Goal: Information Seeking & Learning: Learn about a topic

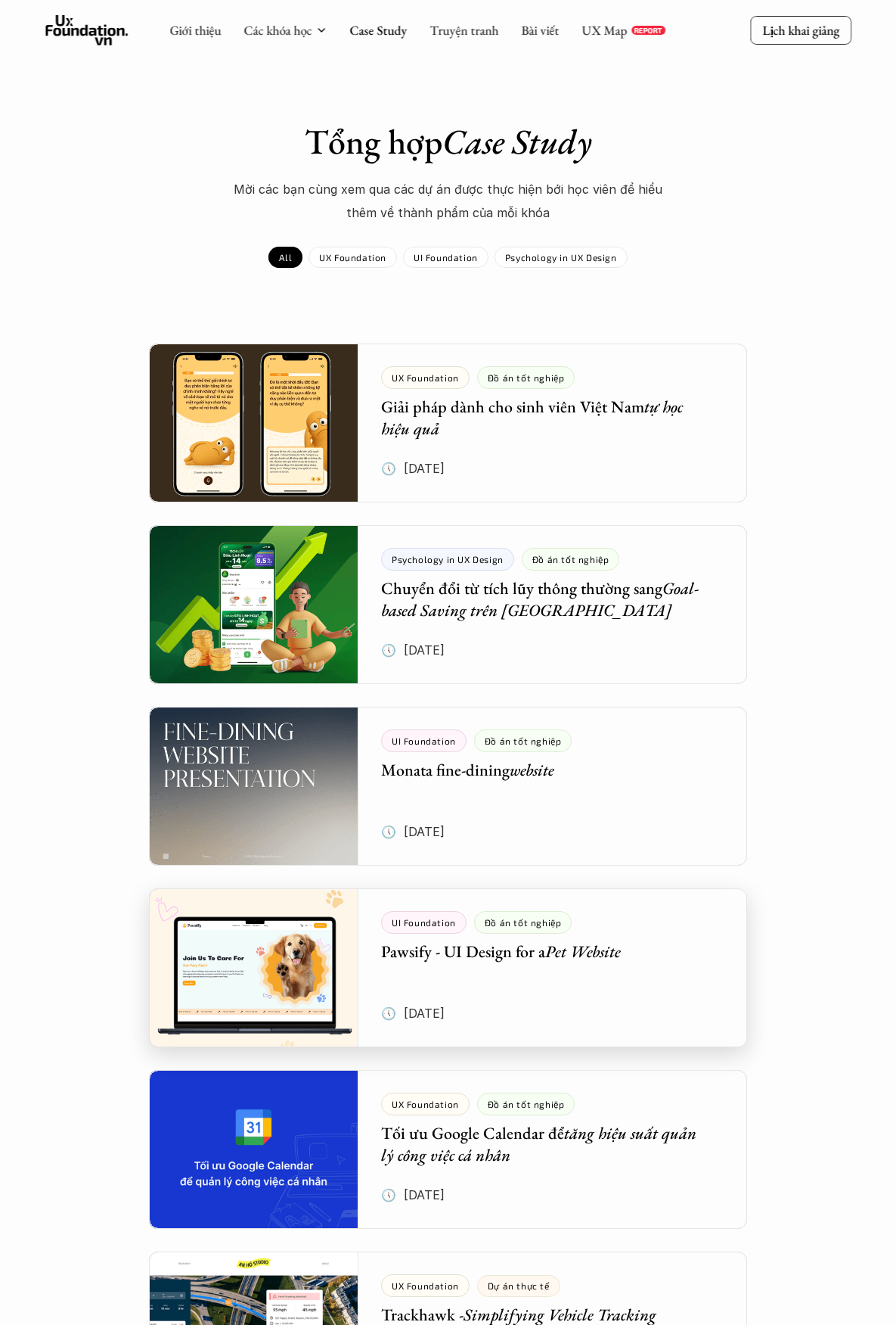
click at [596, 964] on div at bounding box center [448, 967] width 597 height 159
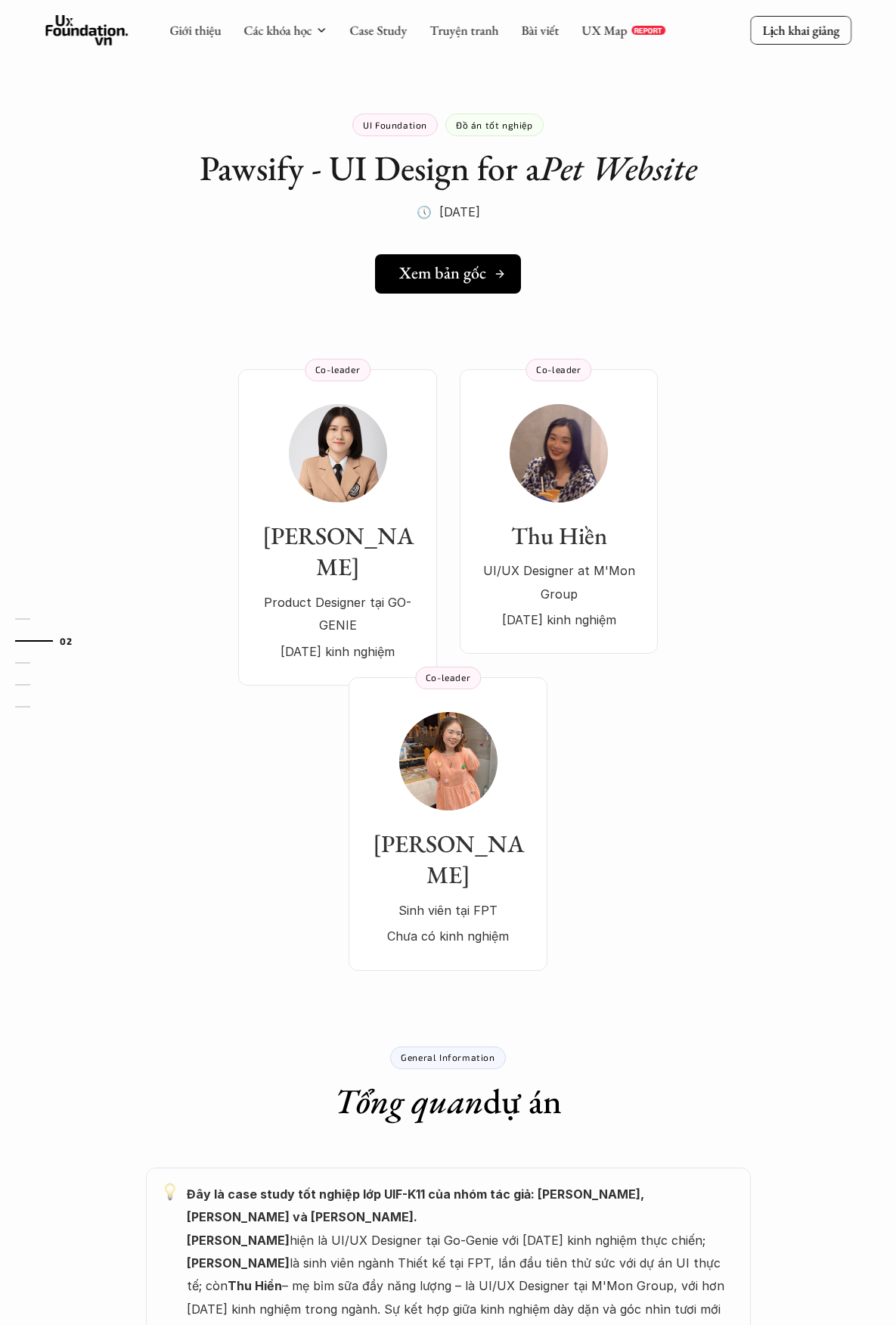
click at [447, 279] on h5 "Xem bản gốc" at bounding box center [442, 273] width 87 height 20
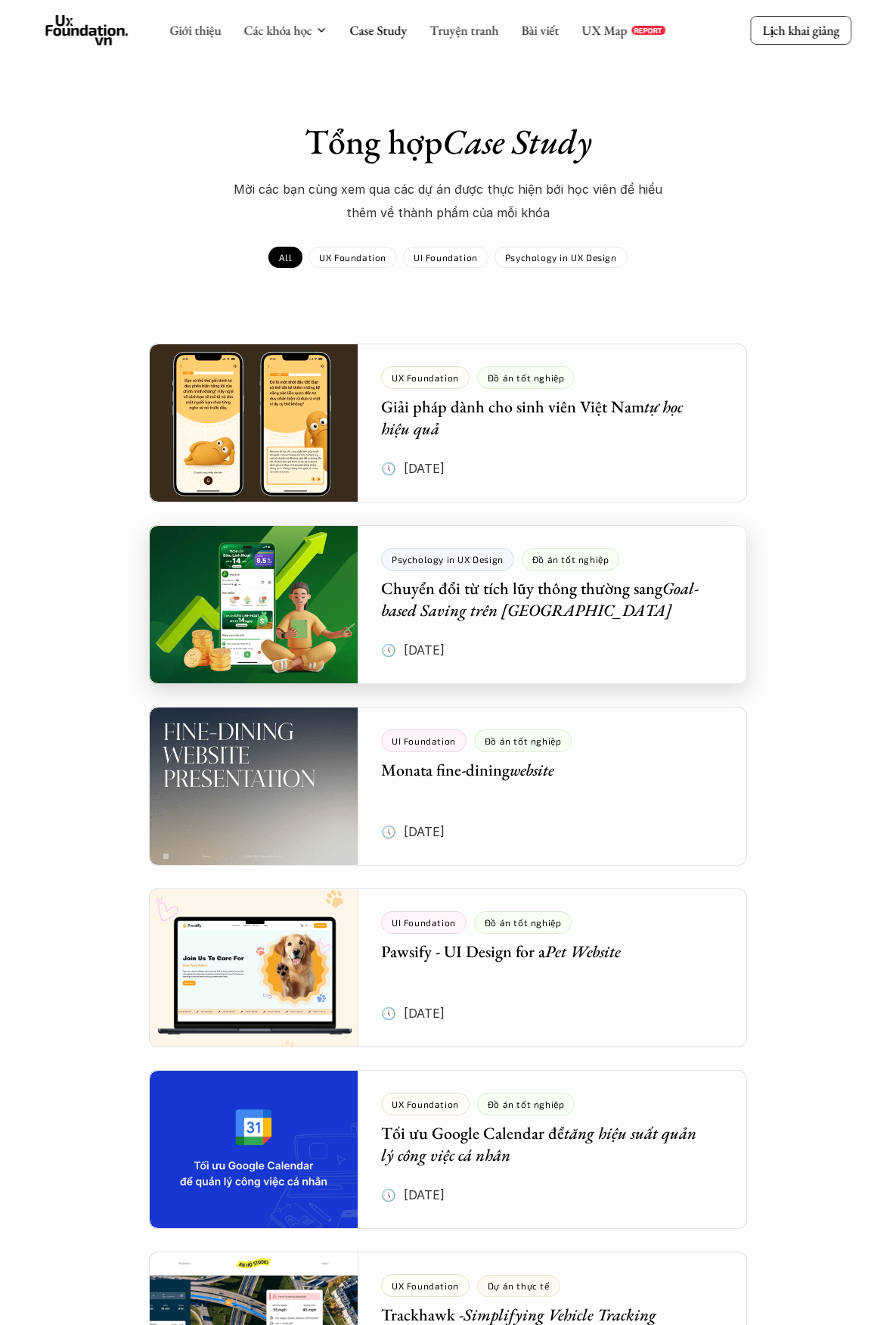
click at [262, 591] on div at bounding box center [448, 604] width 597 height 159
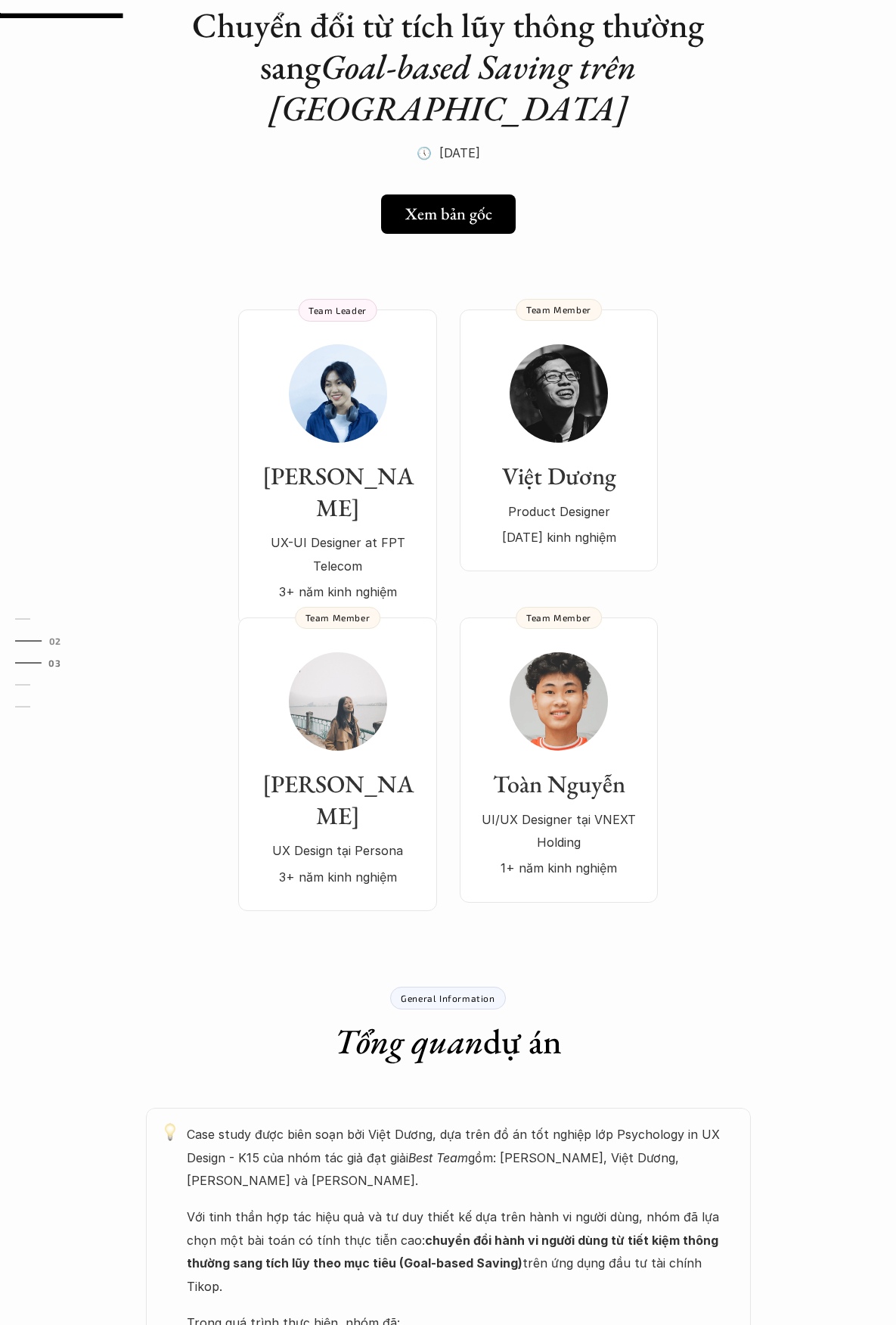
scroll to position [152, 0]
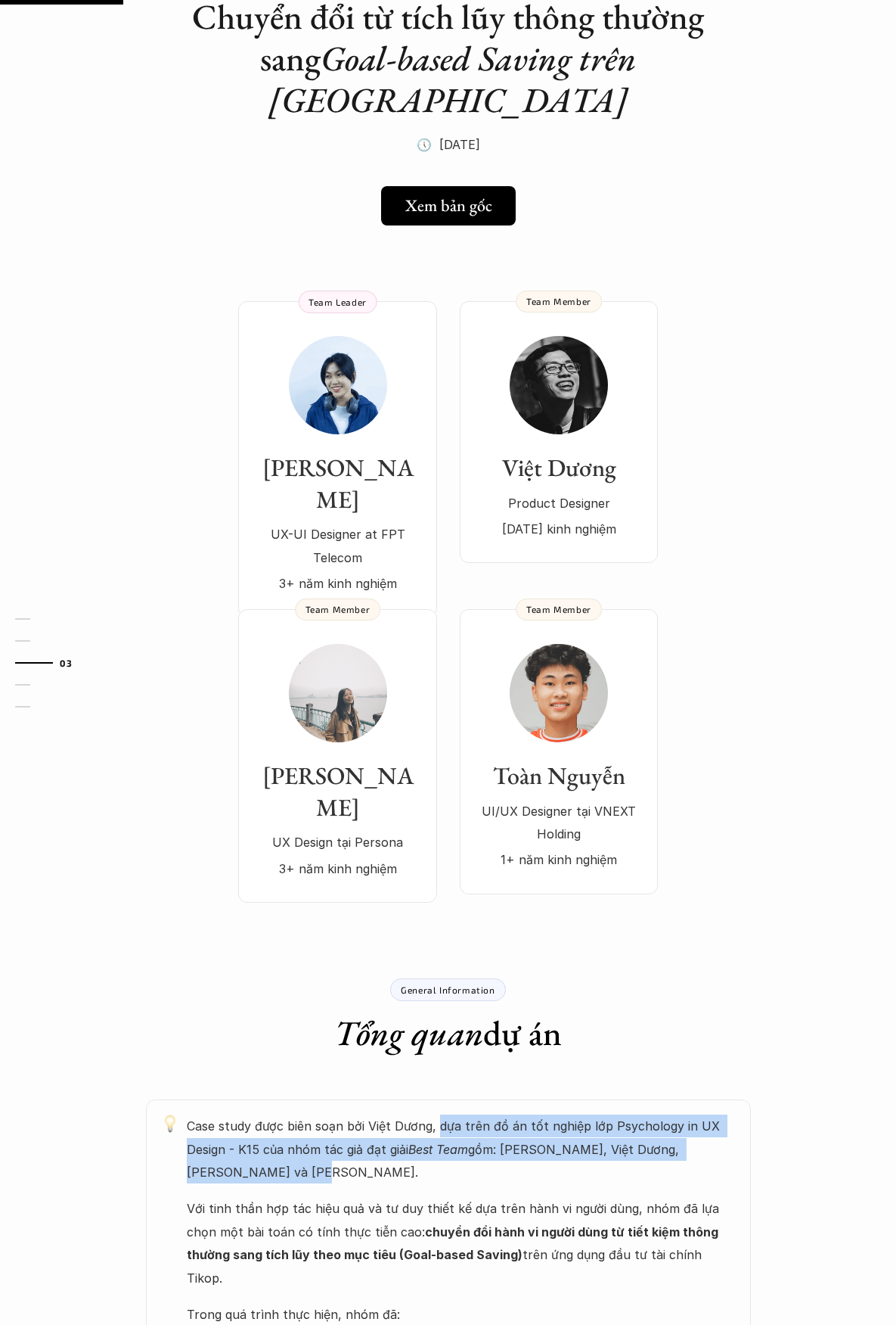
drag, startPoint x: 443, startPoint y: 790, endPoint x: 635, endPoint y: 824, distance: 195.0
click at [635, 1114] on p "Case study được biên soạn bởi Việt Dương, dựa trên đồ án tốt nghiệp lớp Psychol…" at bounding box center [461, 1148] width 549 height 69
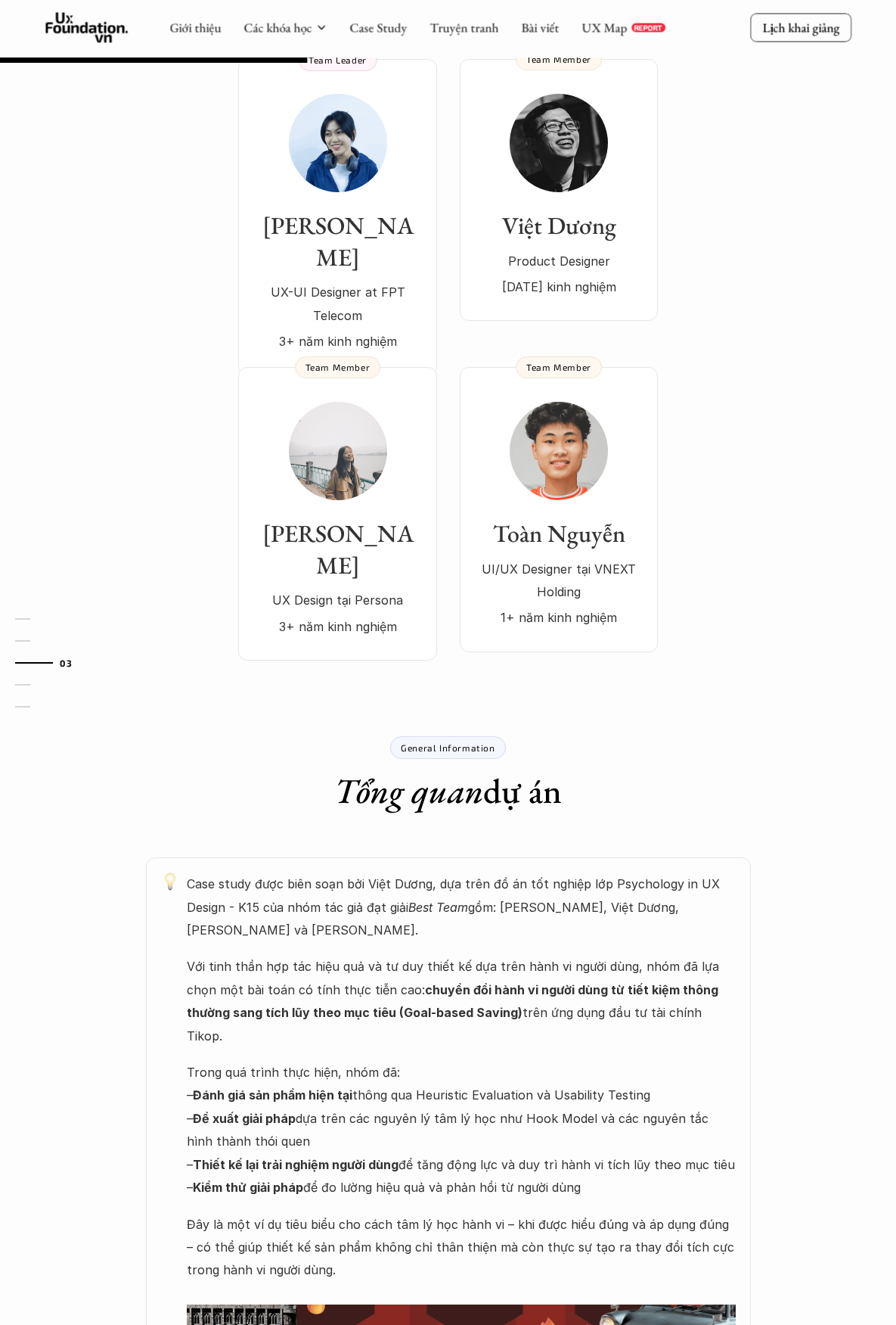
scroll to position [379, 0]
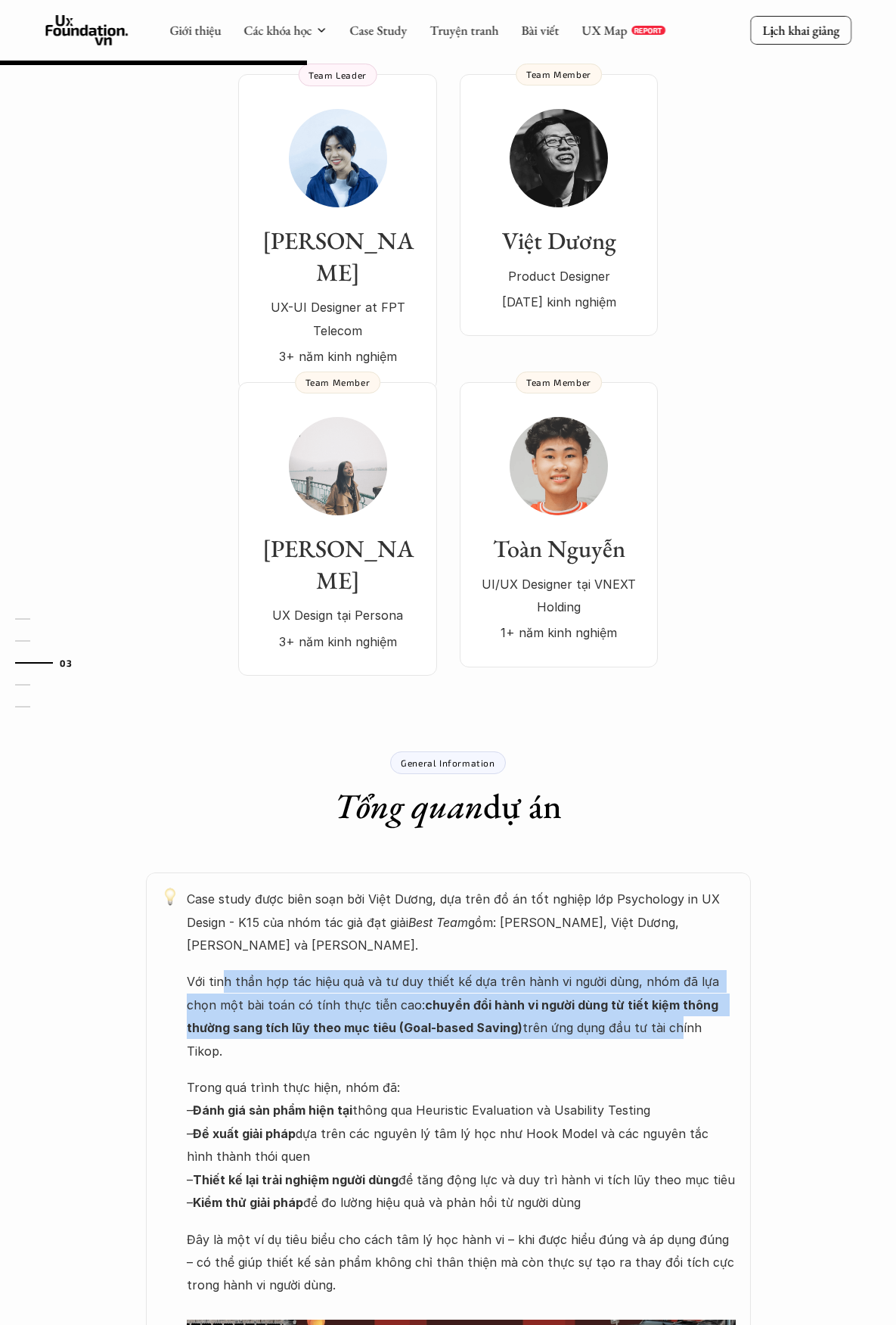
drag, startPoint x: 224, startPoint y: 644, endPoint x: 623, endPoint y: 682, distance: 400.8
click at [623, 970] on p "Với tinh thần hợp tác hiệu quả và tư duy thiết kế dựa trên hành vi người dùng, …" at bounding box center [461, 1016] width 549 height 92
click at [622, 970] on p "Với tinh thần hợp tác hiệu quả và tư duy thiết kế dựa trên hành vi người dùng, …" at bounding box center [461, 1016] width 549 height 92
click at [622, 997] on strong "chuyển đổi hành vi người dùng từ tiết kiệm thông thường sang tích lũy theo mục …" at bounding box center [454, 1016] width 535 height 38
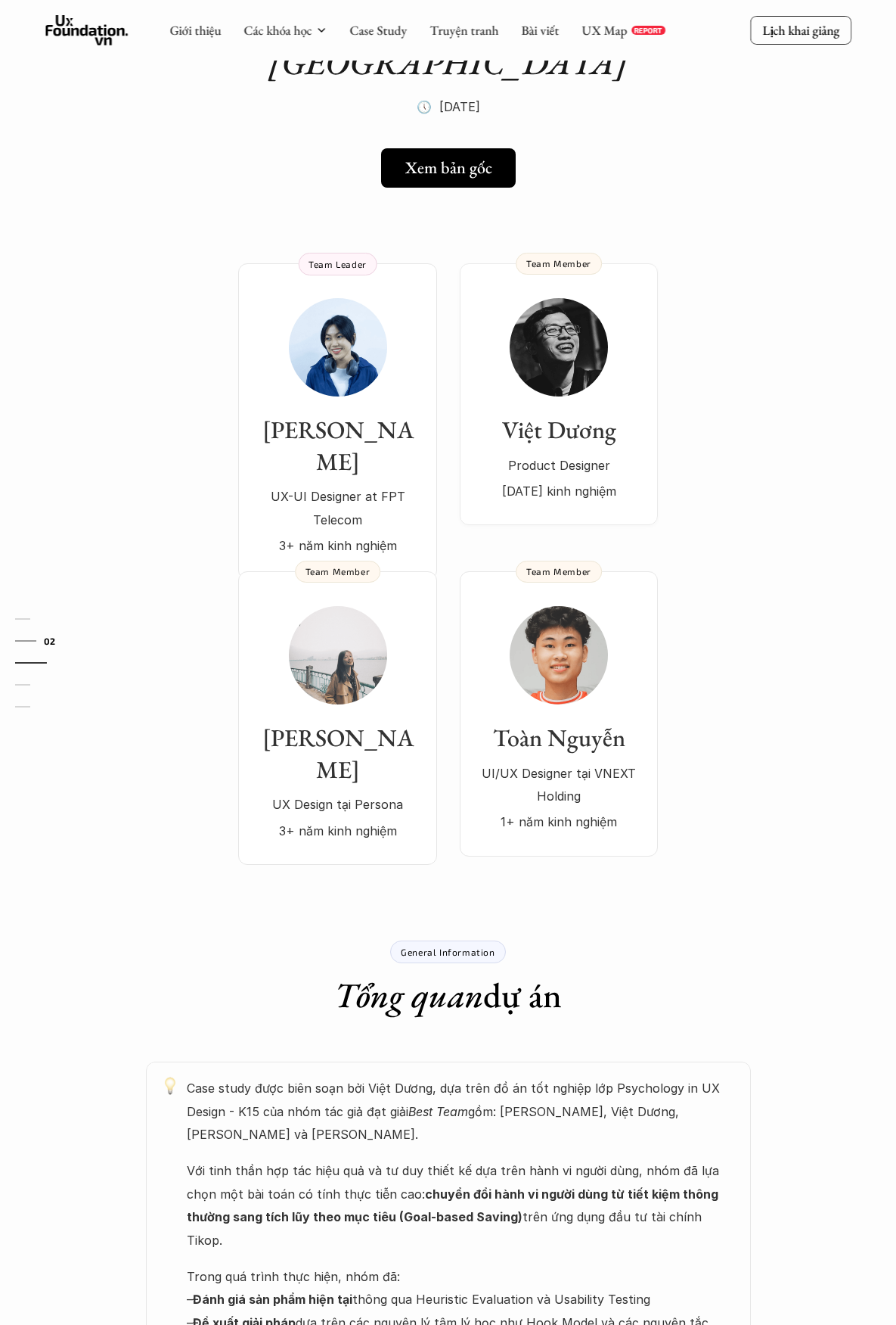
scroll to position [0, 0]
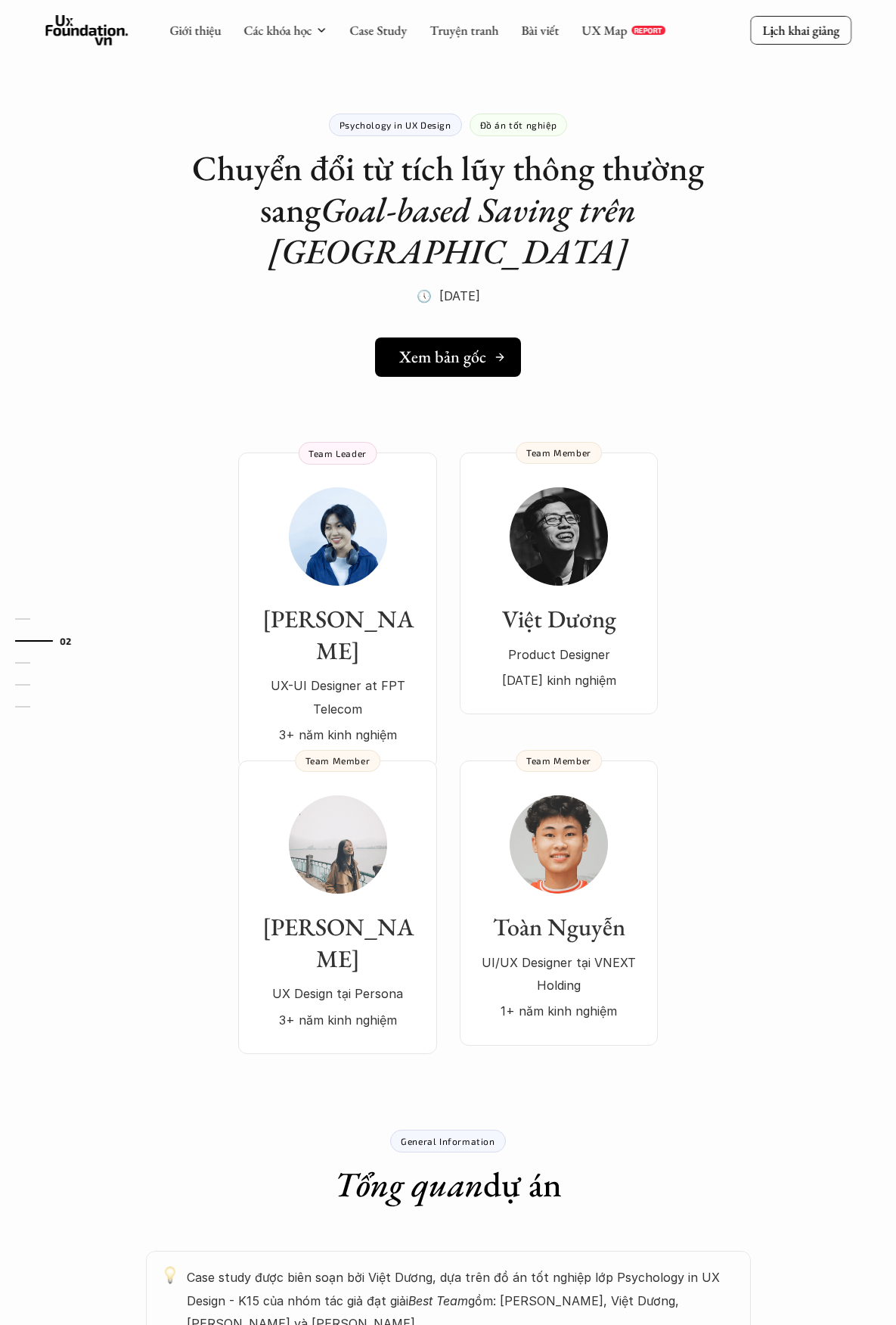
click at [437, 347] on h5 "Xem bản gốc" at bounding box center [442, 357] width 87 height 20
